Goal: Navigation & Orientation: Find specific page/section

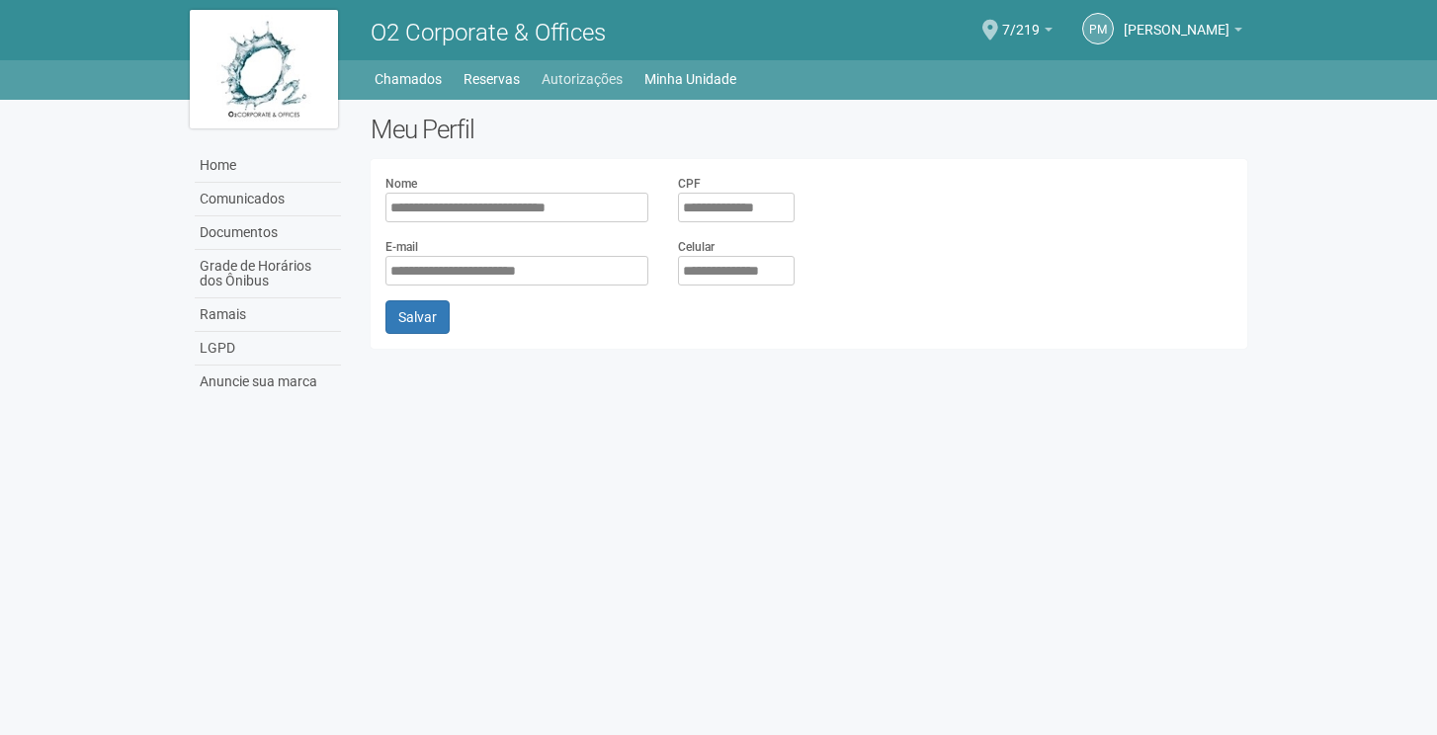
click at [586, 74] on link "Autorizações" at bounding box center [581, 79] width 81 height 28
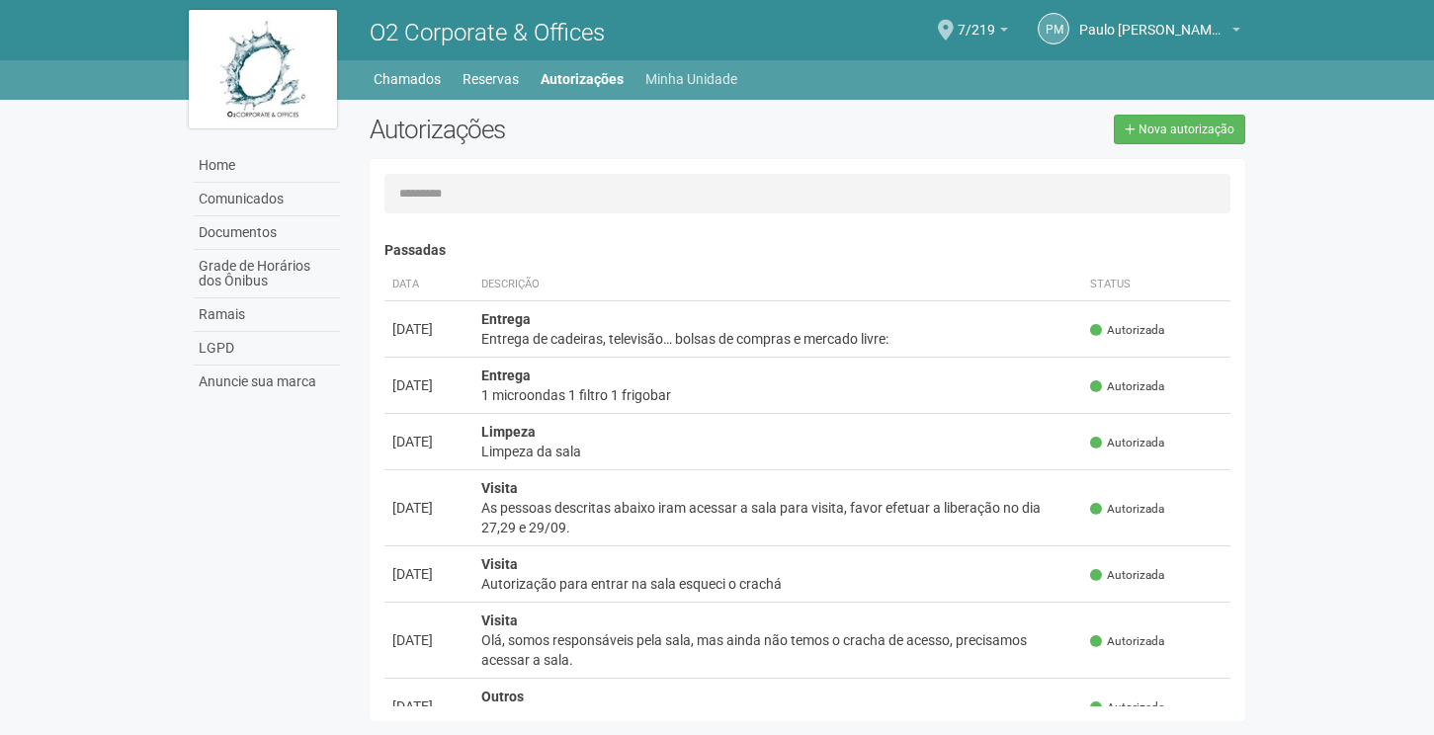
click at [694, 82] on link "Minha Unidade" at bounding box center [691, 79] width 92 height 28
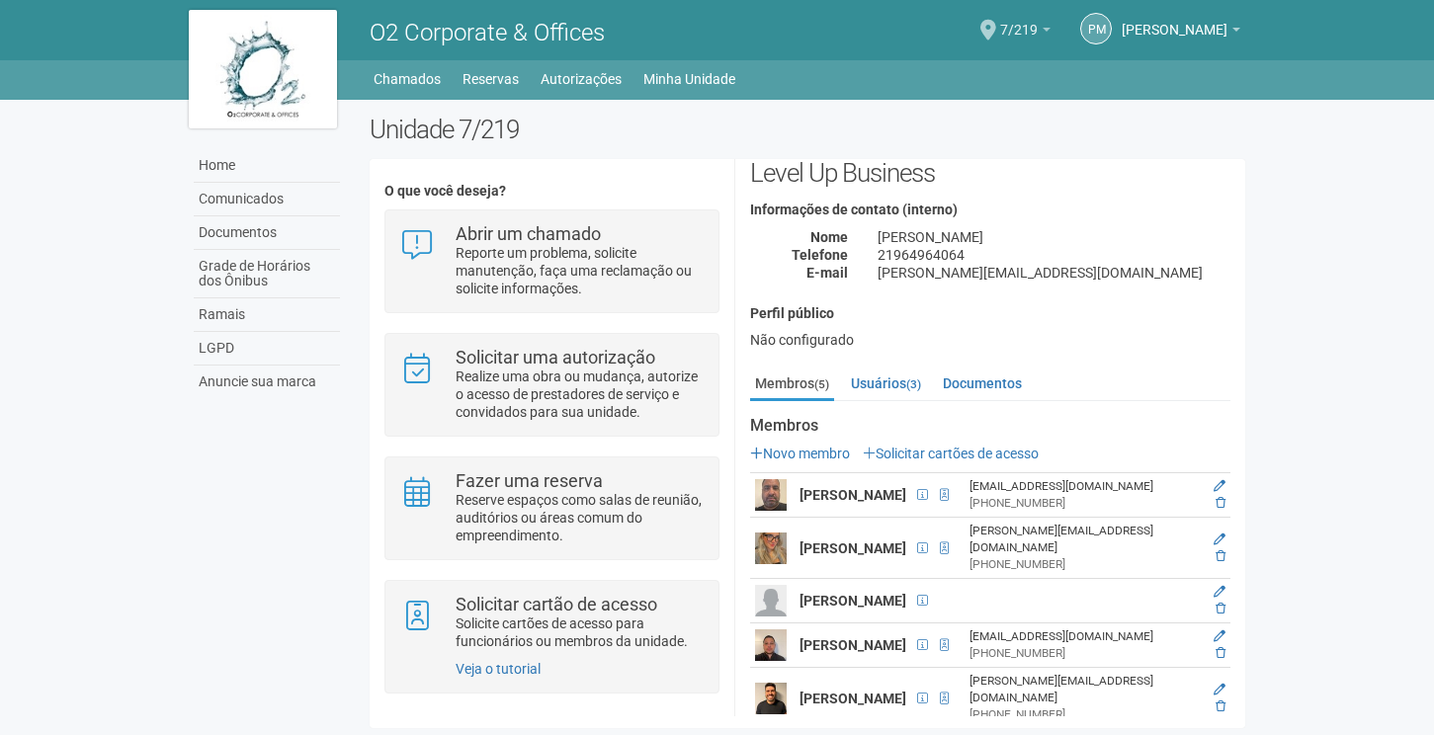
click at [1000, 25] on span "7/219" at bounding box center [1019, 20] width 38 height 35
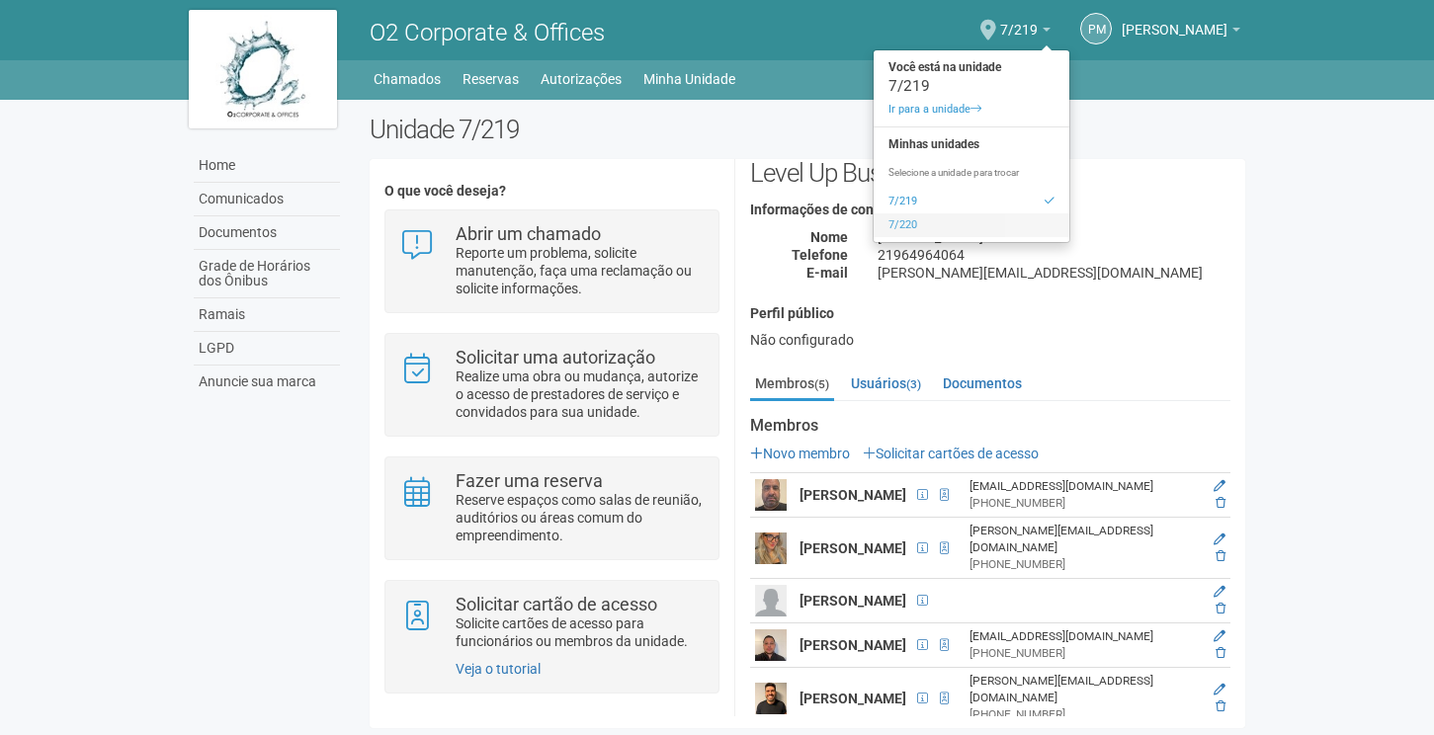
click at [888, 217] on link "7/220" at bounding box center [971, 225] width 196 height 24
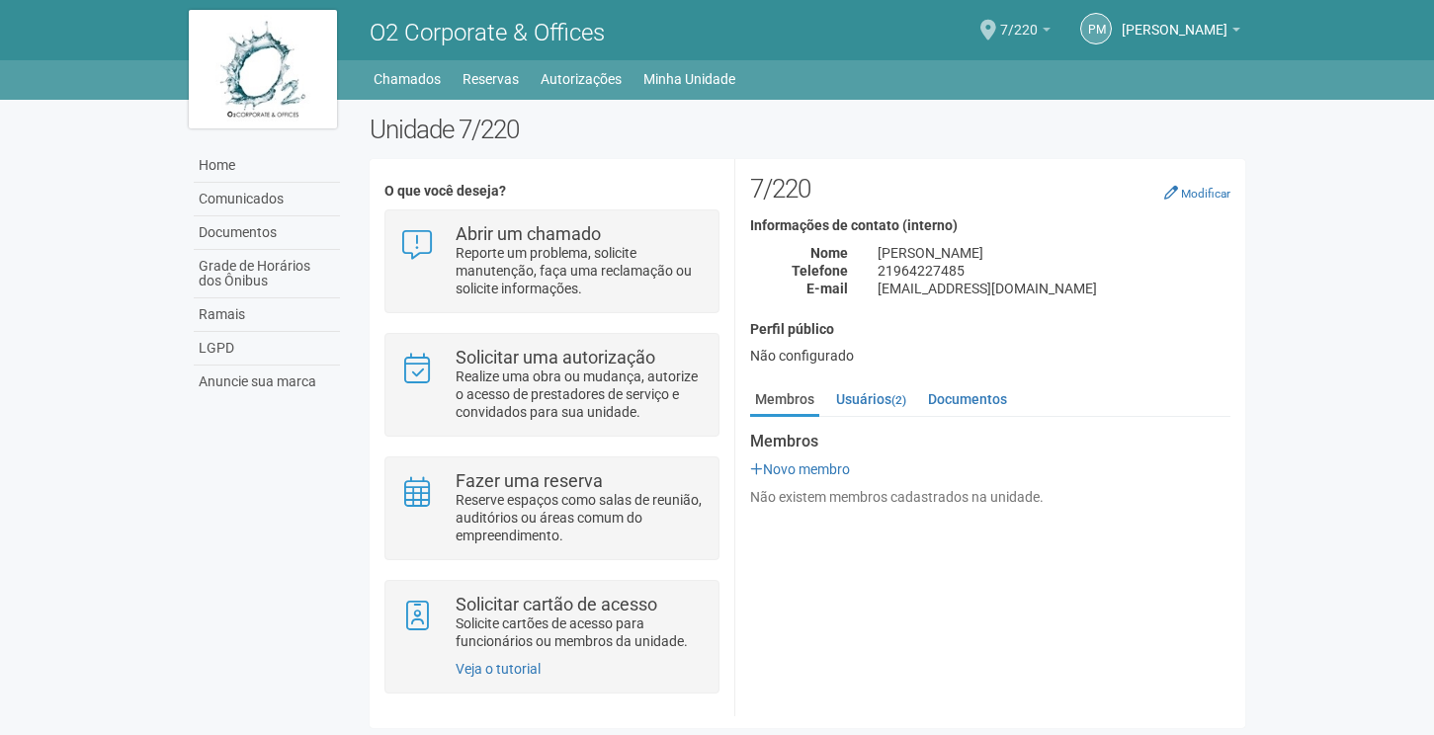
click at [1000, 34] on span "7/220" at bounding box center [1019, 20] width 38 height 35
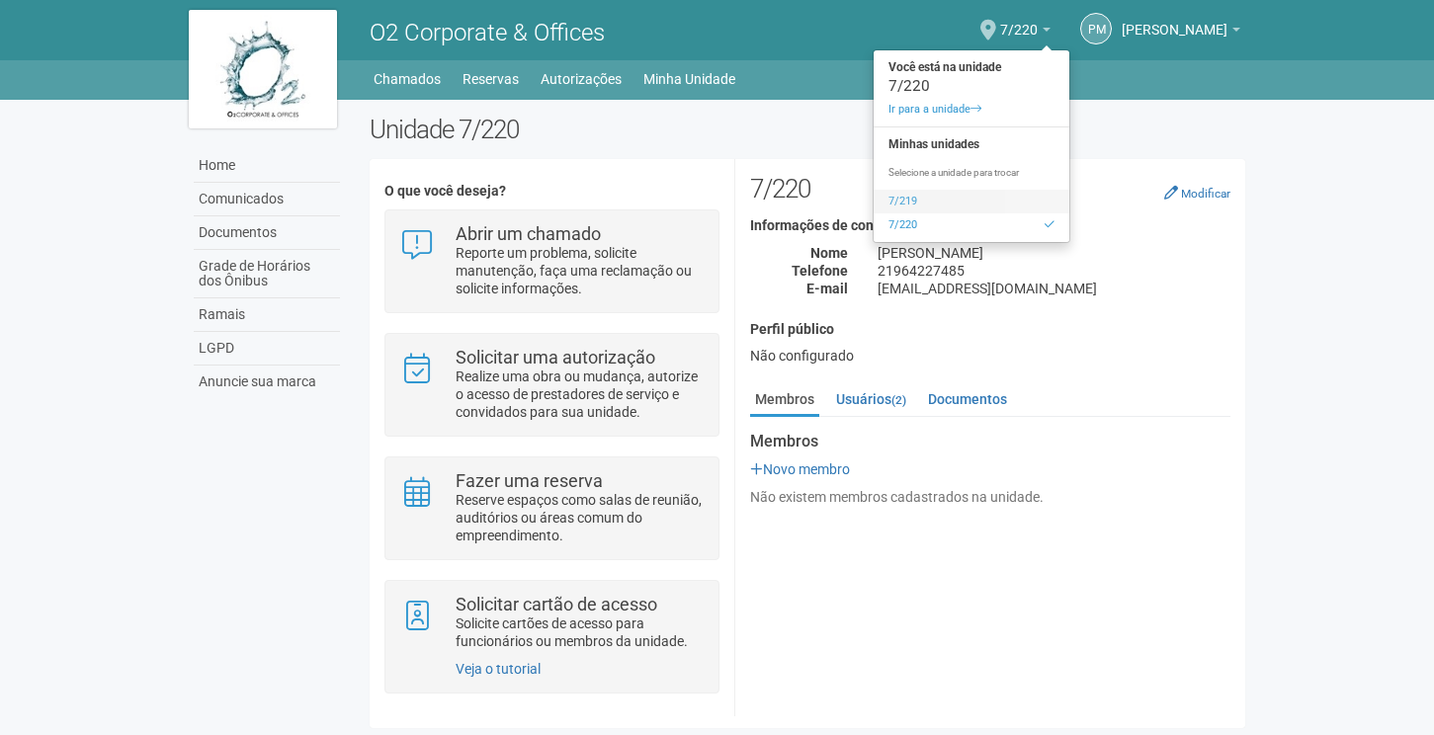
click at [873, 206] on link "7/219" at bounding box center [971, 202] width 196 height 24
